Goal: Download file/media

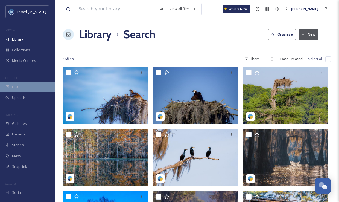
click at [19, 86] on div "UGC" at bounding box center [27, 86] width 55 height 11
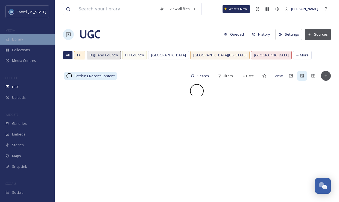
click at [39, 39] on div "Library" at bounding box center [27, 39] width 55 height 11
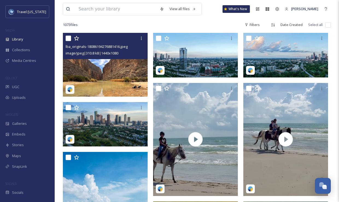
scroll to position [104, 0]
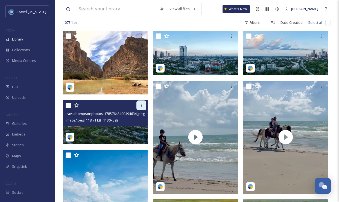
click at [142, 105] on icon at bounding box center [141, 105] width 4 height 4
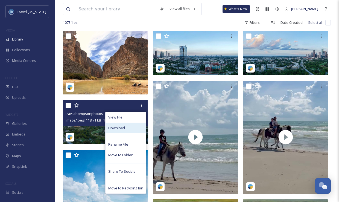
click at [125, 126] on div "Download" at bounding box center [126, 127] width 40 height 11
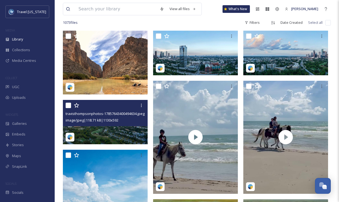
click at [101, 107] on div at bounding box center [106, 105] width 81 height 10
click at [140, 106] on icon at bounding box center [141, 105] width 4 height 4
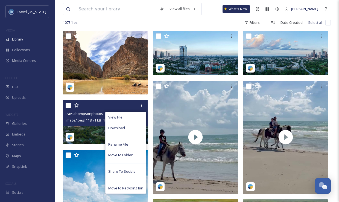
click at [89, 110] on div "travisthompsonphotos-17857643400494634.jpeg" at bounding box center [106, 113] width 81 height 7
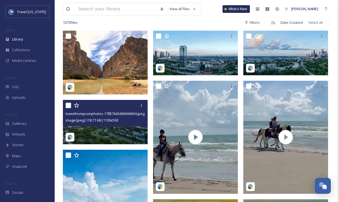
click at [114, 131] on img at bounding box center [105, 122] width 85 height 45
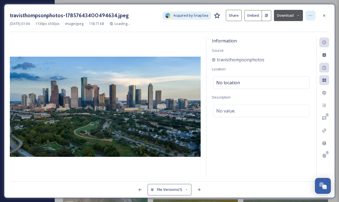
click at [313, 16] on div at bounding box center [311, 16] width 10 height 10
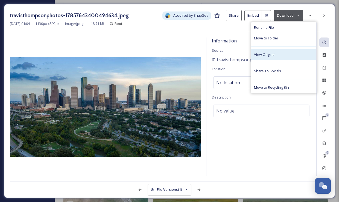
click at [264, 54] on span "View Original" at bounding box center [264, 54] width 21 height 5
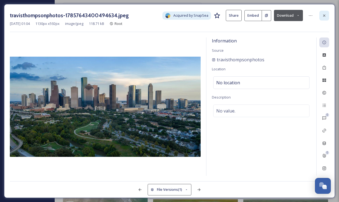
click at [326, 15] on div at bounding box center [324, 16] width 10 height 10
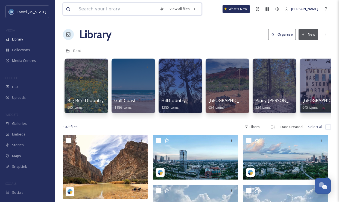
click at [114, 11] on input at bounding box center [116, 9] width 81 height 12
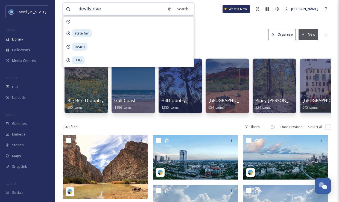
type input "devils river"
